Goal: Task Accomplishment & Management: Manage account settings

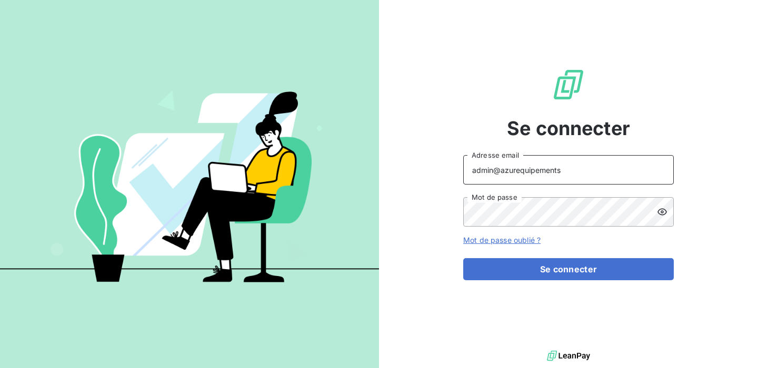
drag, startPoint x: 583, startPoint y: 174, endPoint x: 501, endPoint y: 171, distance: 82.1
click at [501, 171] on input "admin@azurequipements" at bounding box center [568, 169] width 210 height 29
type input "a"
type input "A"
type input "aurore.wojtus@leanpay.fr"
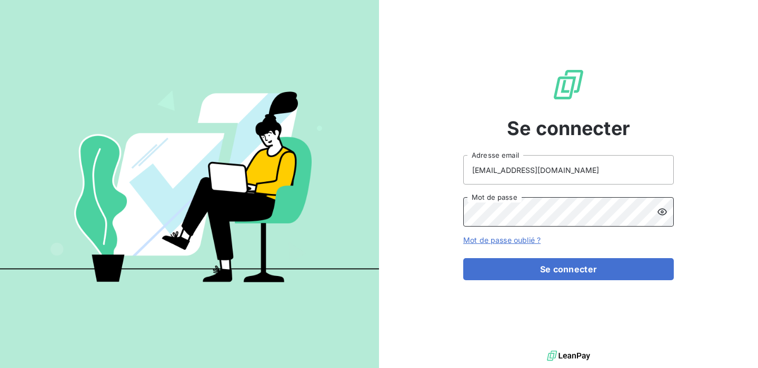
click at [385, 215] on div "Se connecter aurore.wojtus@leanpay.fr Adresse email Mot de passe Mot de passe o…" at bounding box center [568, 174] width 379 height 348
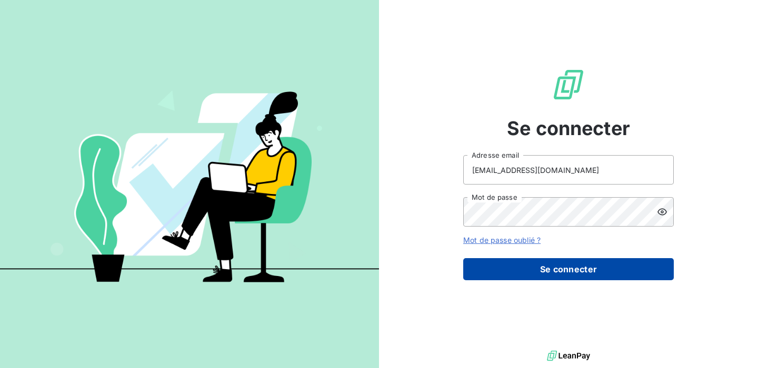
click at [507, 269] on button "Se connecter" at bounding box center [568, 269] width 210 height 22
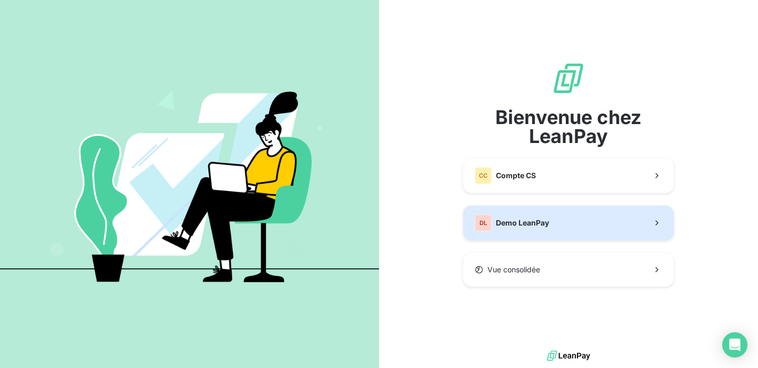
click at [508, 223] on span "Demo LeanPay" at bounding box center [522, 223] width 53 height 11
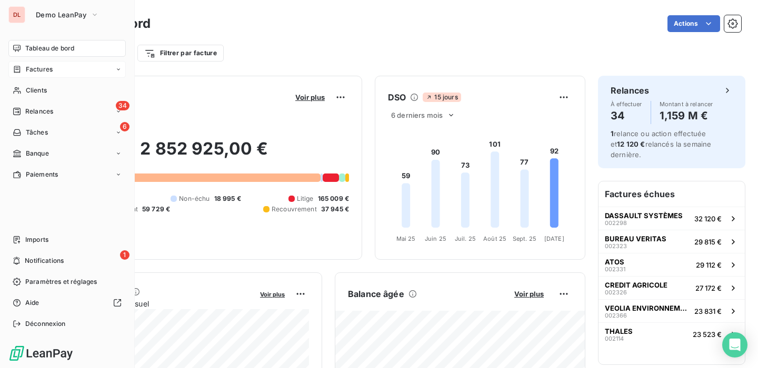
click at [43, 71] on span "Factures" at bounding box center [39, 69] width 27 height 9
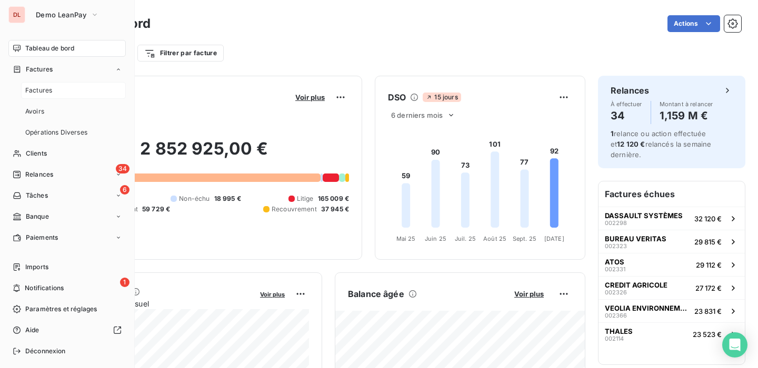
click at [52, 90] on div "Factures" at bounding box center [73, 90] width 105 height 17
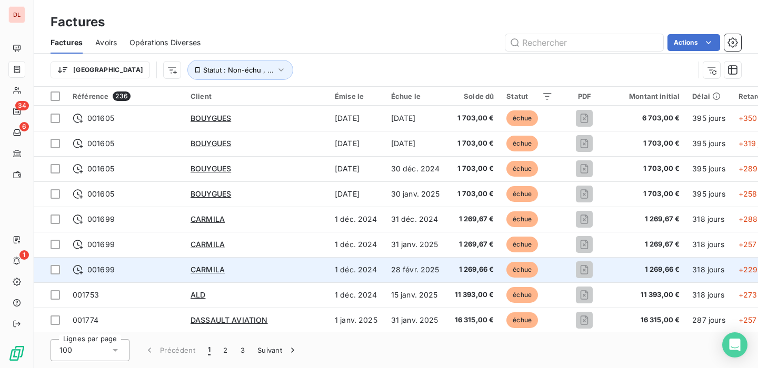
click at [95, 275] on td "001699" at bounding box center [125, 269] width 118 height 25
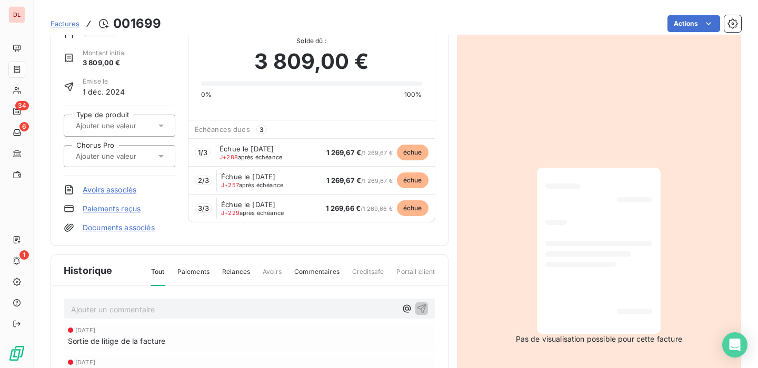
scroll to position [3, 0]
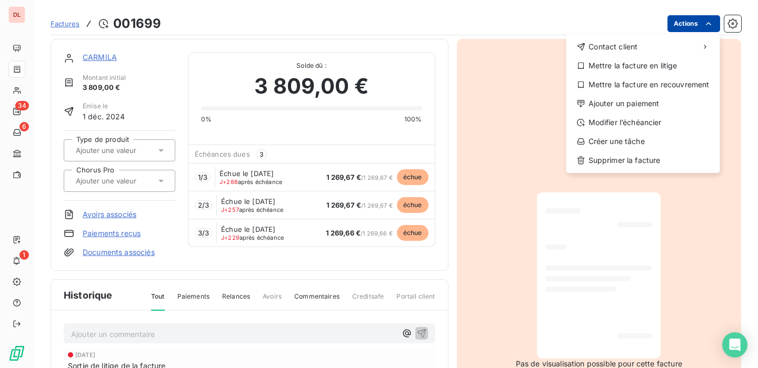
click at [674, 28] on html "DL 34 6 1 Factures 001699 Actions Contact client Mettre la facture en litige Me…" at bounding box center [379, 184] width 758 height 368
click at [176, 223] on html "DL 34 6 1 Factures 001699 Actions Contact client Mettre la facture en litige Me…" at bounding box center [379, 184] width 758 height 368
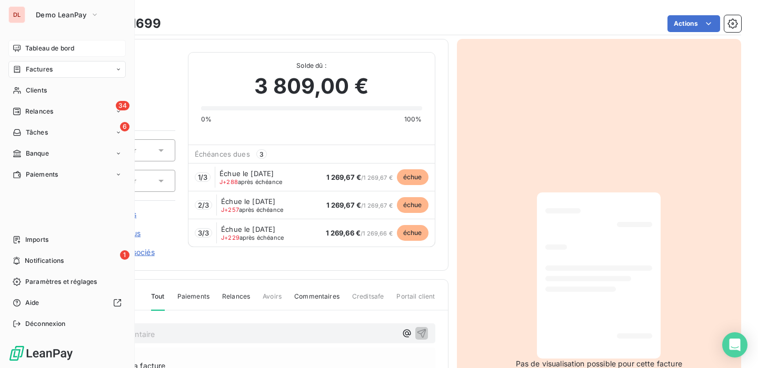
click at [26, 46] on span "Tableau de bord" at bounding box center [49, 48] width 49 height 9
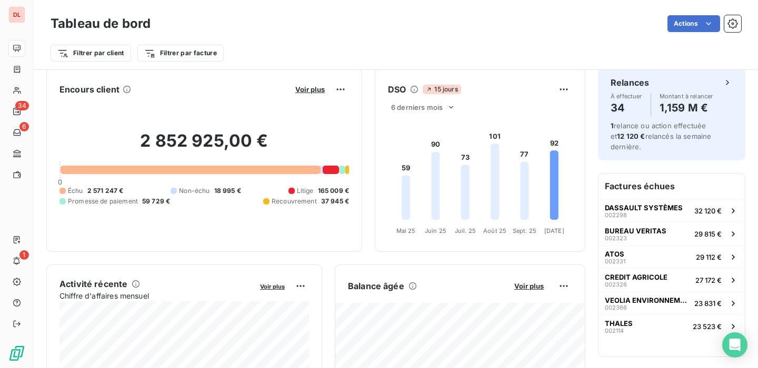
scroll to position [7, 0]
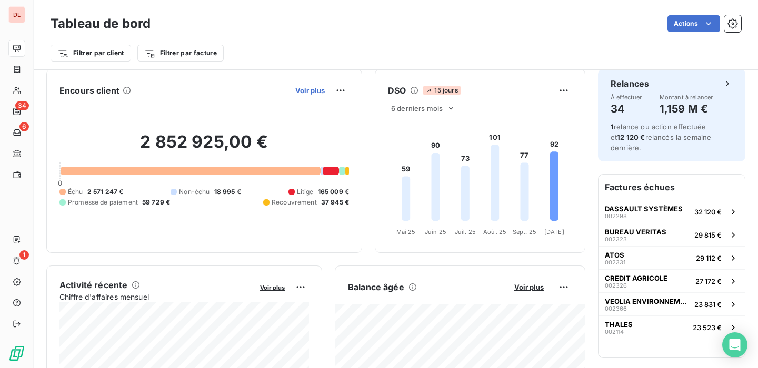
click at [317, 94] on span "Voir plus" at bounding box center [309, 90] width 29 height 8
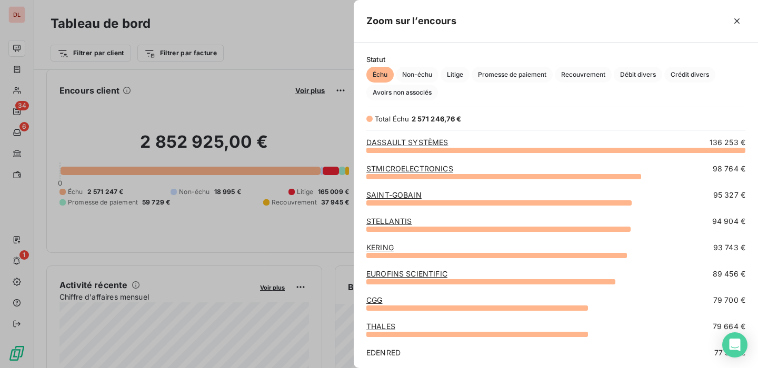
scroll to position [218, 404]
click at [502, 74] on span "Promesse de paiement" at bounding box center [511, 75] width 81 height 16
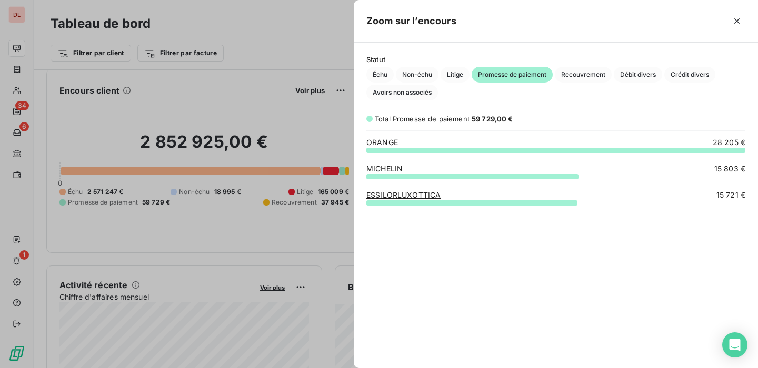
click at [394, 172] on link "MICHELIN" at bounding box center [384, 168] width 36 height 9
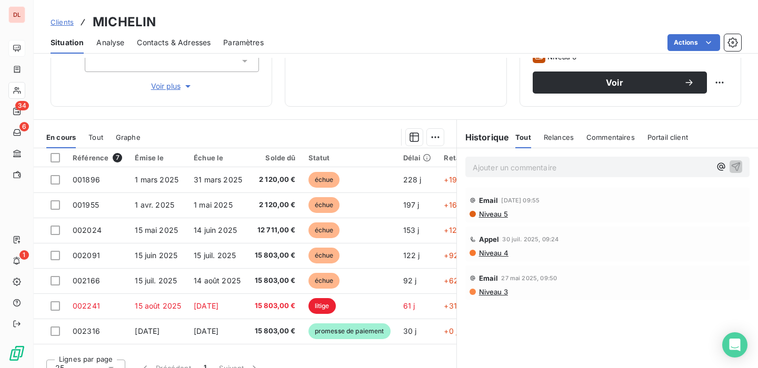
scroll to position [187, 0]
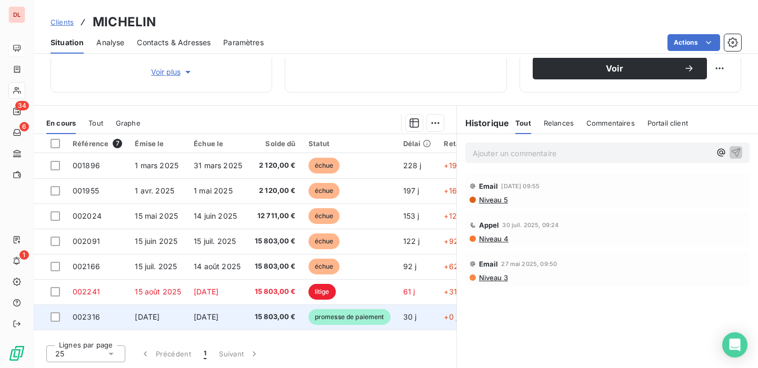
click at [284, 320] on span "15 803,00 €" at bounding box center [275, 317] width 41 height 11
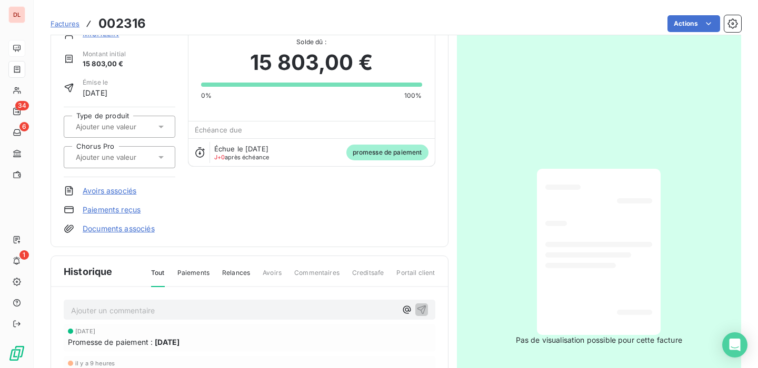
scroll to position [27, 0]
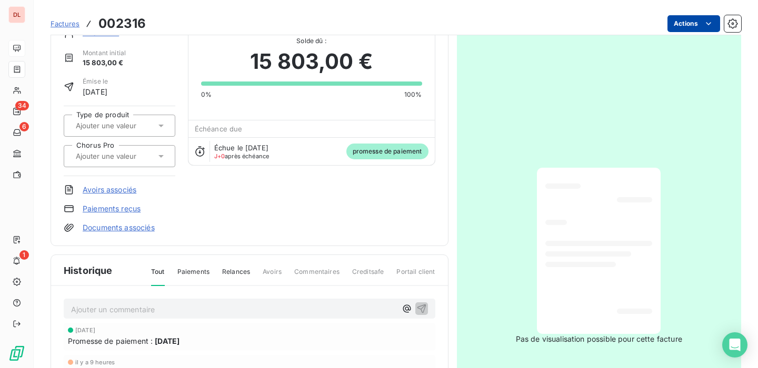
click at [698, 24] on html "DL 34 6 1 Factures 002316 Actions MICHELIN Montant initial 15 803,00 € Émise le…" at bounding box center [379, 184] width 758 height 368
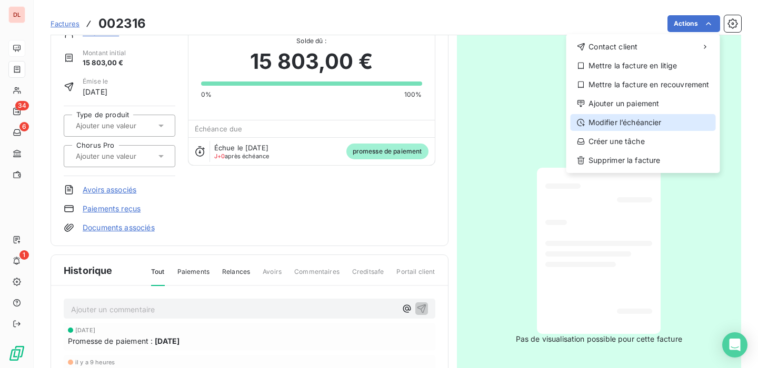
click at [671, 118] on div "Modifier l’échéancier" at bounding box center [642, 122] width 145 height 17
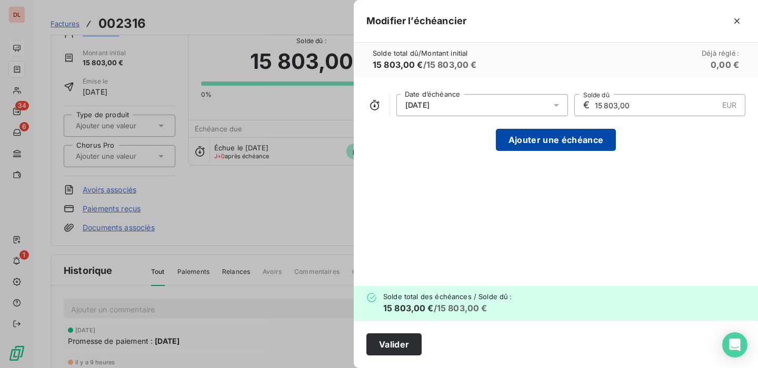
click at [559, 139] on button "Ajouter une échéance" at bounding box center [556, 140] width 120 height 22
type input "7 901,50"
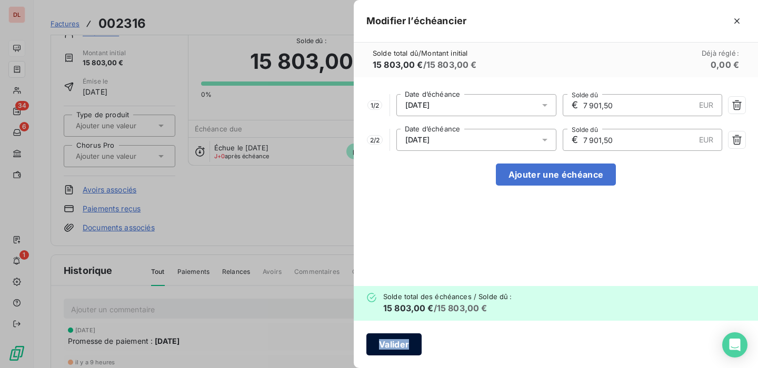
click at [374, 338] on button "Valider" at bounding box center [393, 345] width 55 height 22
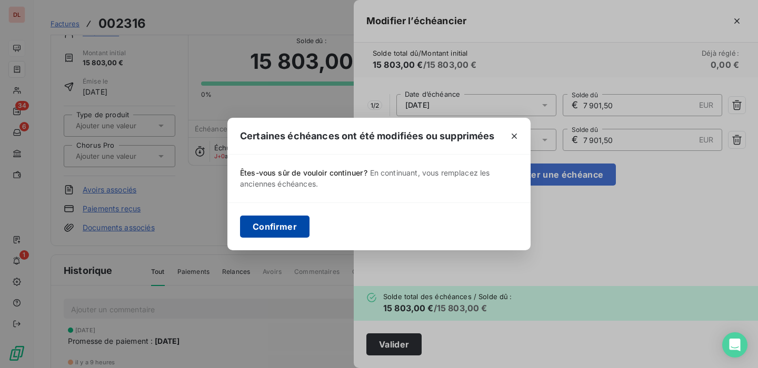
click at [290, 231] on button "Confirmer" at bounding box center [274, 227] width 69 height 22
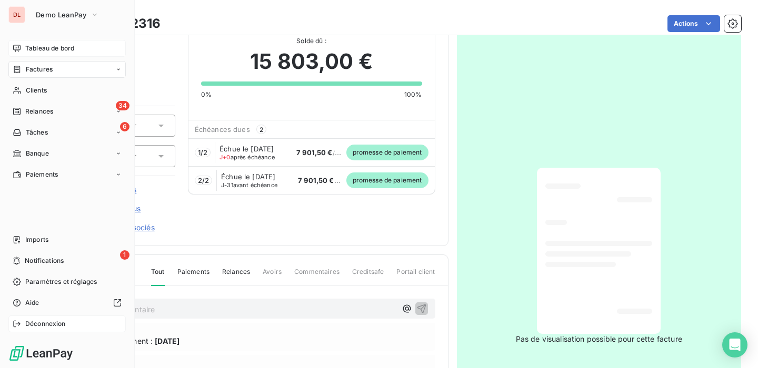
click at [49, 325] on span "Déconnexion" at bounding box center [45, 323] width 41 height 9
